Goal: Transaction & Acquisition: Purchase product/service

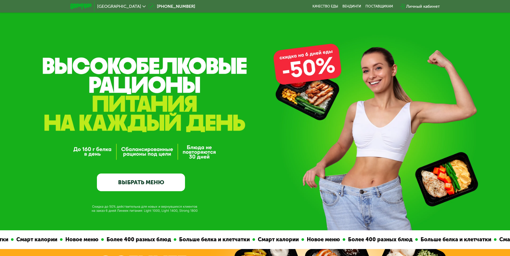
click at [159, 184] on link "ВЫБРАТЬ МЕНЮ" at bounding box center [141, 183] width 88 height 18
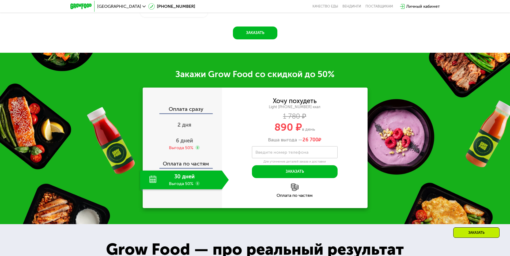
scroll to position [658, 0]
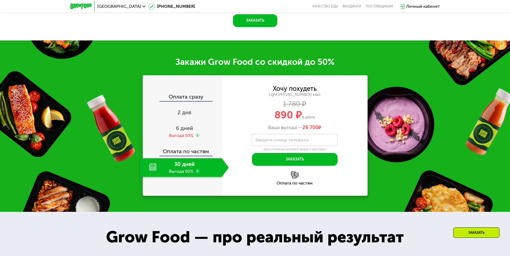
click at [193, 177] on div "30 дней Выгода 50%" at bounding box center [181, 167] width 82 height 19
click at [188, 131] on span "6 дней" at bounding box center [184, 128] width 17 height 6
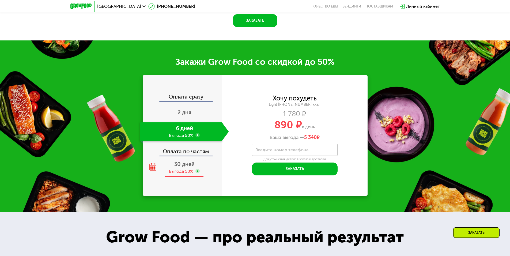
click at [187, 167] on span "30 дней" at bounding box center [184, 164] width 20 height 6
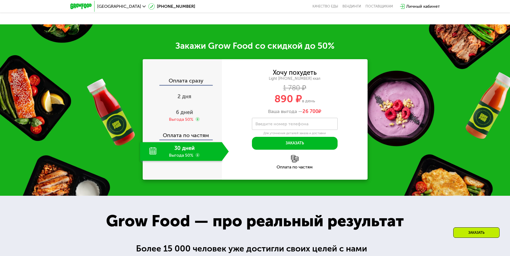
scroll to position [703, 0]
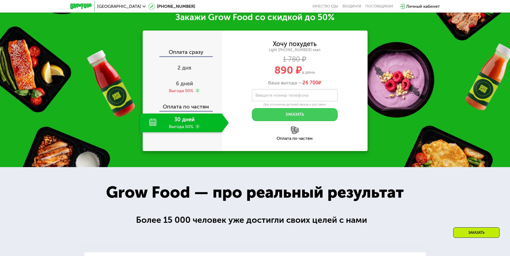
click at [282, 121] on button "Заказать" at bounding box center [295, 114] width 86 height 13
click at [285, 97] on label "Введите номер телефона" at bounding box center [281, 95] width 53 height 3
click at [285, 101] on input "Введите номер телефона" at bounding box center [295, 95] width 86 height 12
click at [279, 121] on button "Заказать" at bounding box center [295, 114] width 86 height 13
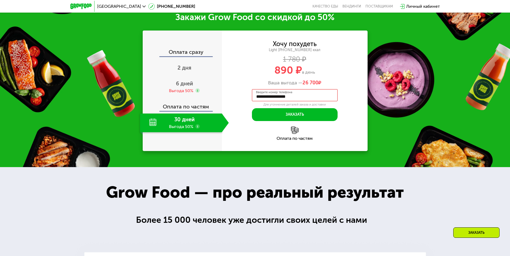
click at [295, 101] on input "**********" at bounding box center [295, 95] width 86 height 12
type input "**********"
click at [292, 121] on button "Заказать" at bounding box center [295, 114] width 86 height 13
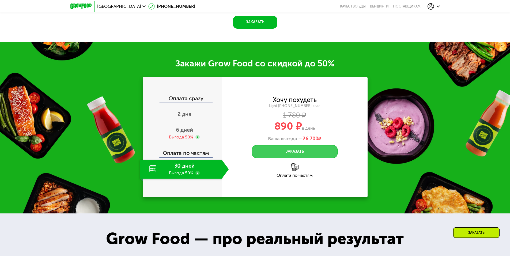
click at [276, 155] on button "Заказать" at bounding box center [295, 151] width 86 height 13
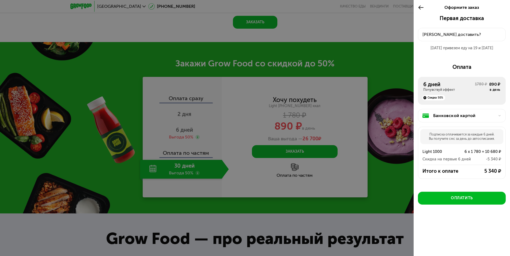
click at [451, 34] on div "[PERSON_NAME] доставить?" at bounding box center [462, 34] width 79 height 6
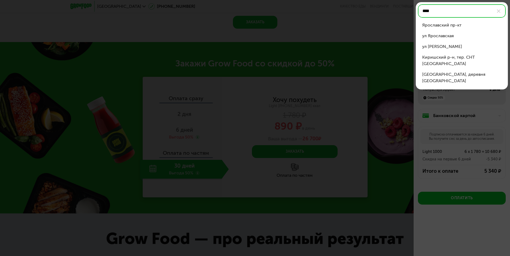
click at [448, 24] on div "Ярославский пр-кт" at bounding box center [461, 25] width 79 height 6
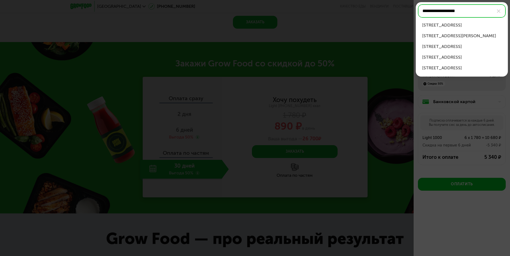
click at [460, 24] on div "[STREET_ADDRESS]" at bounding box center [461, 25] width 79 height 6
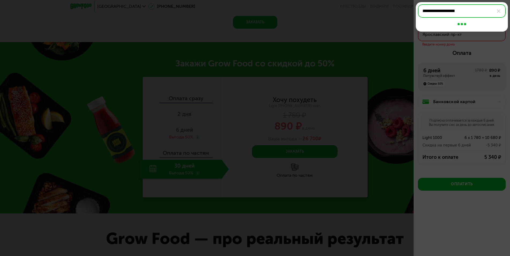
type input "**********"
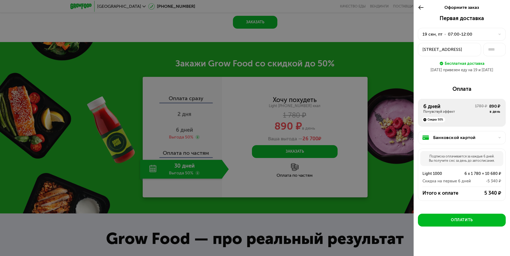
click at [499, 34] on use at bounding box center [500, 34] width 2 height 1
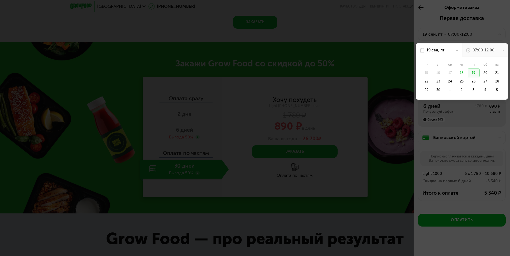
click at [499, 52] on div "07:00-12:00" at bounding box center [485, 50] width 46 height 14
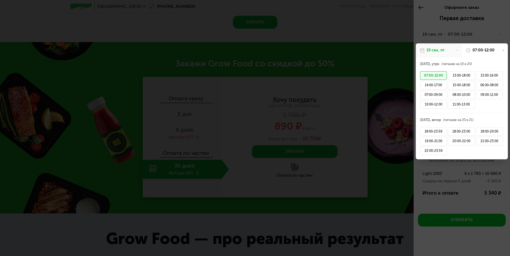
click at [489, 22] on div at bounding box center [255, 128] width 510 height 256
